Goal: Task Accomplishment & Management: Use online tool/utility

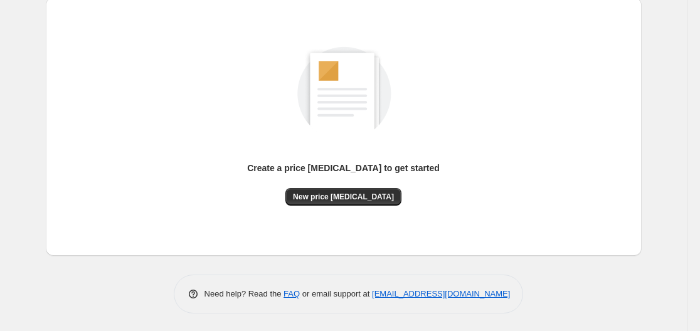
scroll to position [139, 0]
click at [319, 194] on span "New price [MEDICAL_DATA]" at bounding box center [343, 196] width 101 height 10
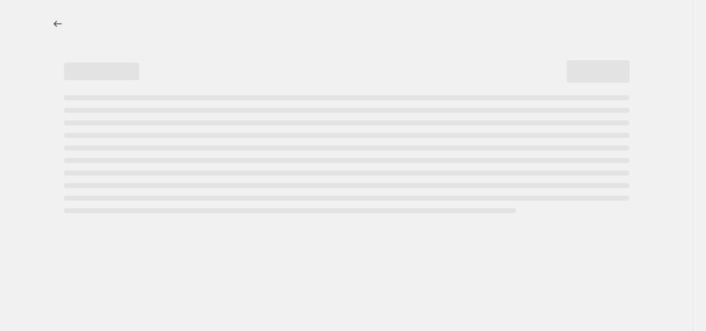
select select "percentage"
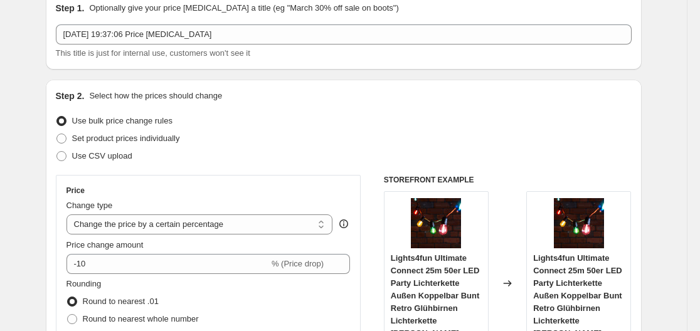
scroll to position [125, 0]
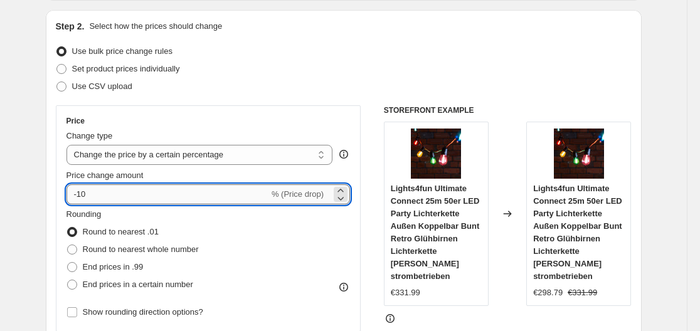
click at [163, 197] on input "-10" at bounding box center [167, 194] width 203 height 20
type input "-1"
type input "-35"
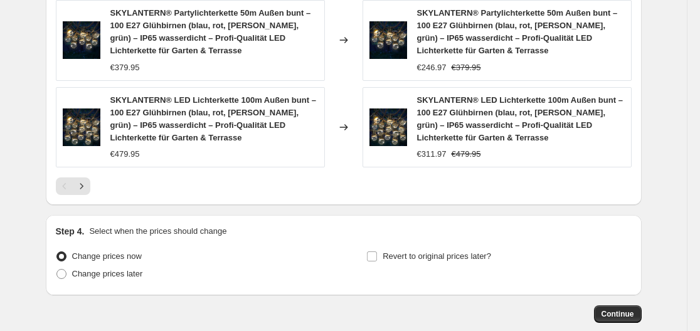
scroll to position [1044, 0]
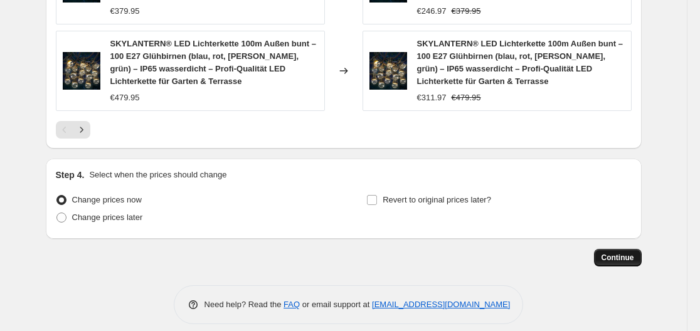
click at [615, 253] on span "Continue" at bounding box center [618, 258] width 33 height 10
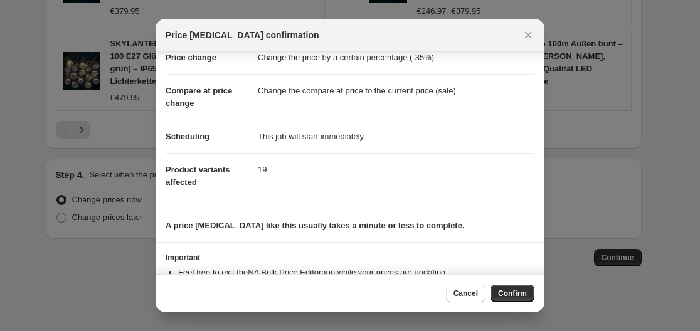
scroll to position [0, 0]
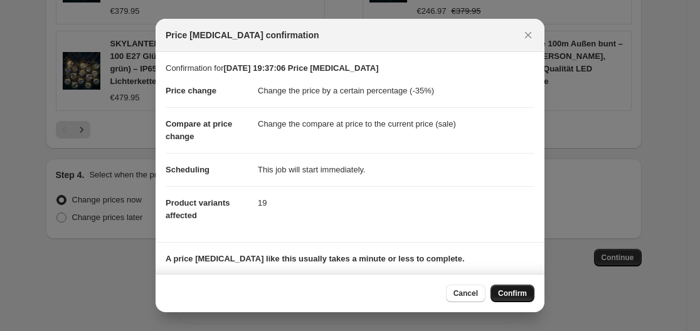
click at [514, 289] on button "Confirm" at bounding box center [513, 294] width 44 height 18
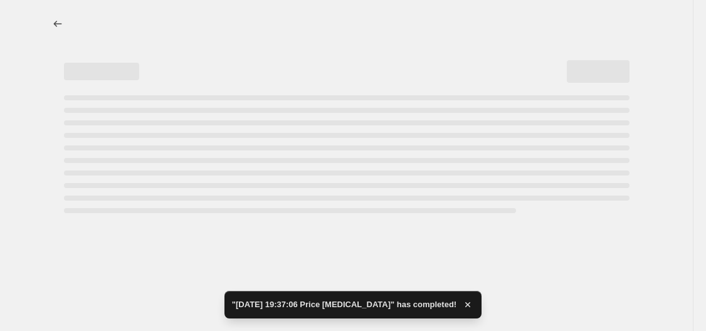
select select "percentage"
